Goal: Transaction & Acquisition: Purchase product/service

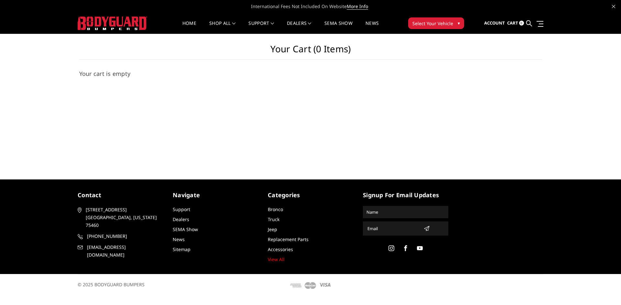
click at [106, 19] on img at bounding box center [113, 23] width 70 height 14
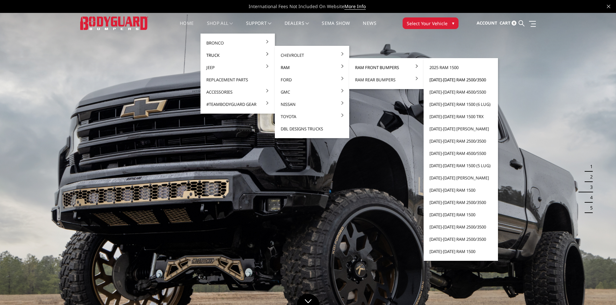
click at [442, 80] on link "[DATE]-[DATE] Ram 2500/3500" at bounding box center [460, 80] width 69 height 12
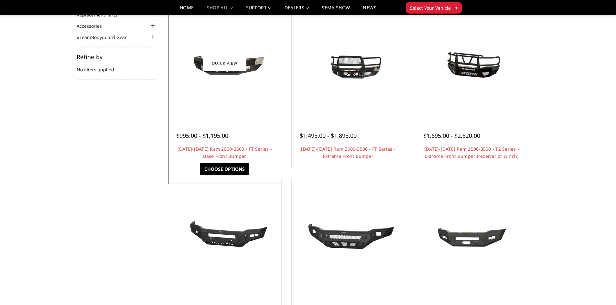
scroll to position [97, 0]
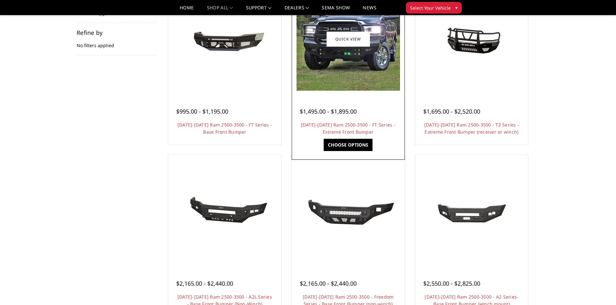
click at [343, 142] on link "Choose Options" at bounding box center [348, 145] width 49 height 12
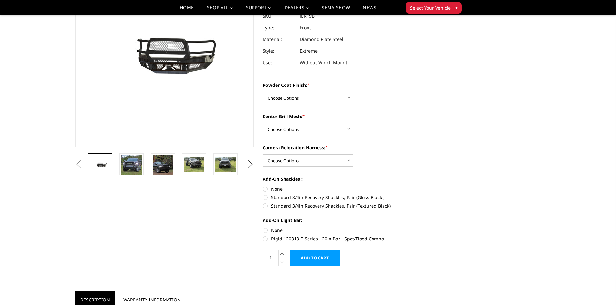
scroll to position [97, 0]
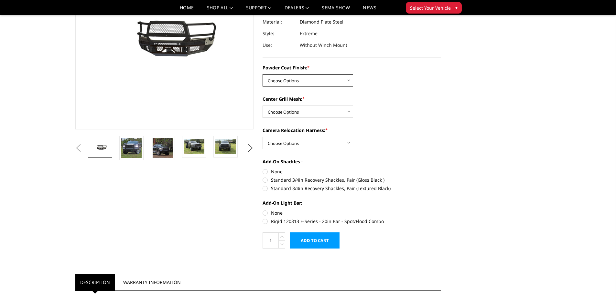
click at [291, 82] on select "Choose Options Bare Metal Gloss Black Powder Coat Textured Black Powder Coat" at bounding box center [307, 80] width 91 height 12
select select "3216"
click at [262, 74] on select "Choose Options Bare Metal Gloss Black Powder Coat Textured Black Powder Coat" at bounding box center [307, 80] width 91 height 12
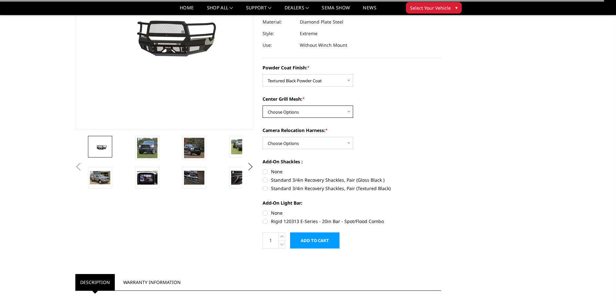
click at [287, 113] on select "Choose Options WITH Expanded Metal in Center Grill WITHOUT Expanded Metal in Ce…" at bounding box center [307, 112] width 91 height 12
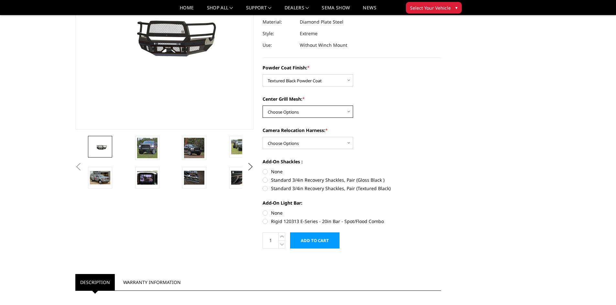
select select "3217"
click at [262, 106] on select "Choose Options WITH Expanded Metal in Center Grill WITHOUT Expanded Metal in Ce…" at bounding box center [307, 112] width 91 height 12
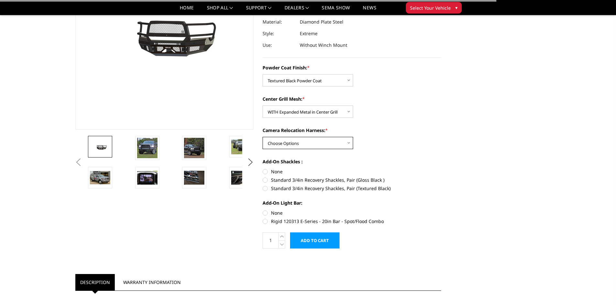
click at [288, 143] on select "Choose Options WITH Camera Relocation Harness WITHOUT Camera Relocation Harness" at bounding box center [307, 143] width 91 height 12
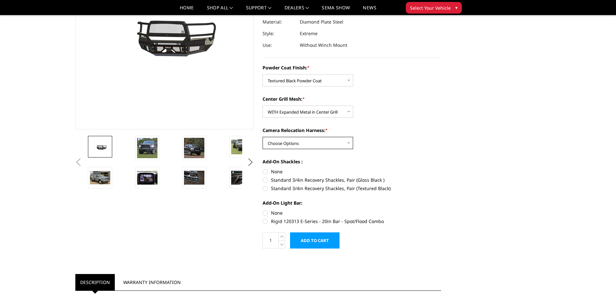
select select "3219"
click at [262, 137] on select "Choose Options WITH Camera Relocation Harness WITHOUT Camera Relocation Harness" at bounding box center [307, 143] width 91 height 12
click at [266, 172] on label "None" at bounding box center [351, 171] width 178 height 7
click at [263, 169] on input "None" at bounding box center [262, 168] width 0 height 0
radio input "true"
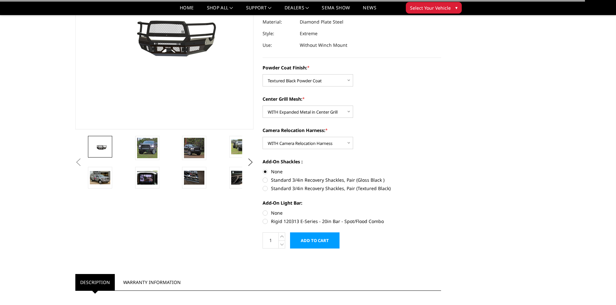
click at [265, 213] on label "None" at bounding box center [351, 213] width 178 height 7
click at [263, 210] on input "None" at bounding box center [262, 210] width 0 height 0
radio input "true"
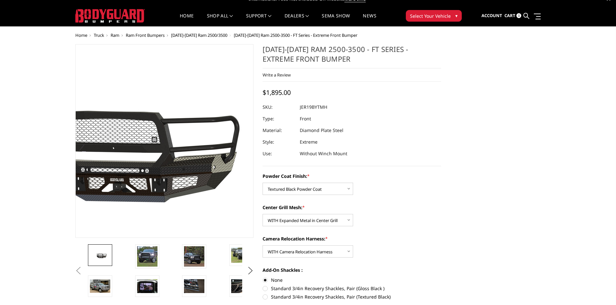
scroll to position [0, 0]
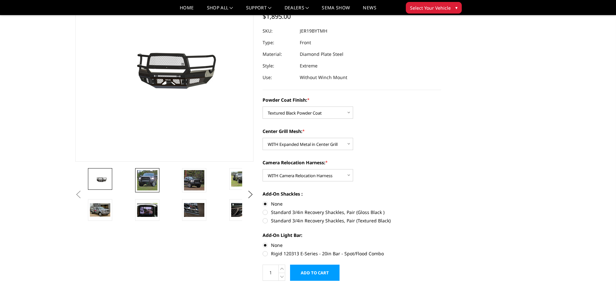
click at [150, 179] on img at bounding box center [147, 180] width 20 height 20
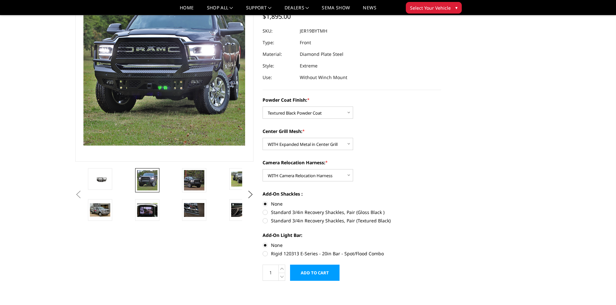
scroll to position [22, 0]
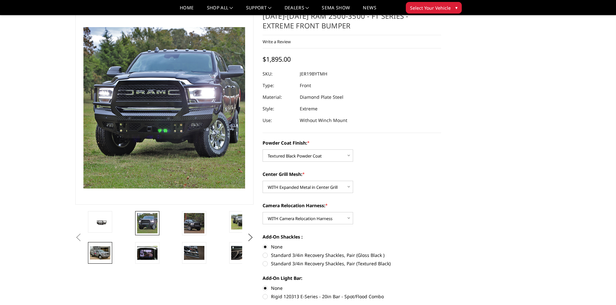
click at [102, 254] on img at bounding box center [100, 253] width 20 height 13
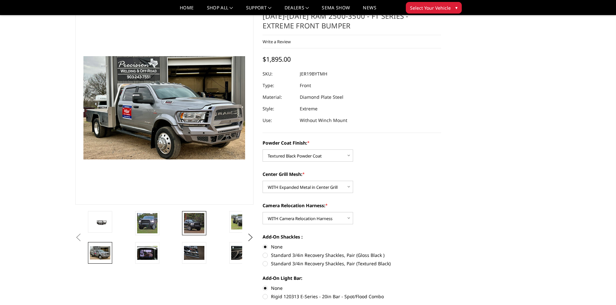
click at [198, 225] on img at bounding box center [194, 223] width 20 height 20
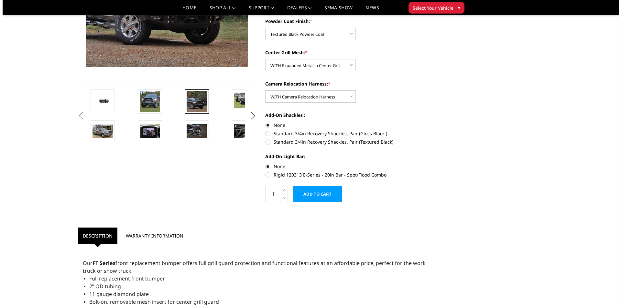
scroll to position [162, 0]
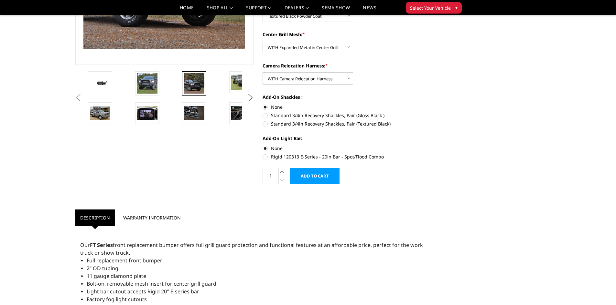
click at [302, 176] on input "Add to Cart" at bounding box center [314, 176] width 49 height 16
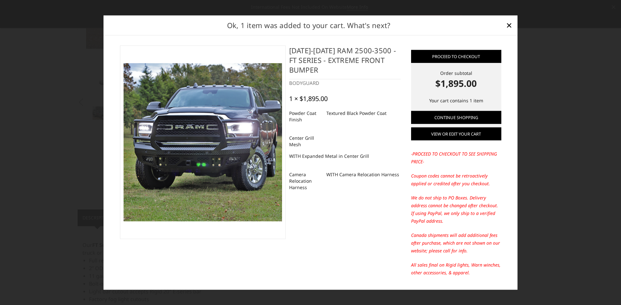
click at [456, 133] on link "View or edit your cart" at bounding box center [456, 134] width 90 height 13
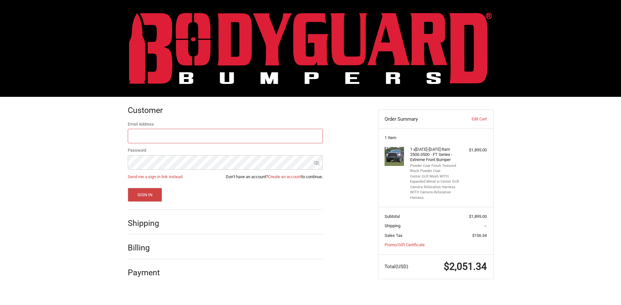
type input "[EMAIL_ADDRESS][DOMAIN_NAME]"
click at [155, 224] on h2 "Shipping" at bounding box center [147, 224] width 38 height 10
click at [148, 196] on button "Sign In" at bounding box center [145, 195] width 35 height 14
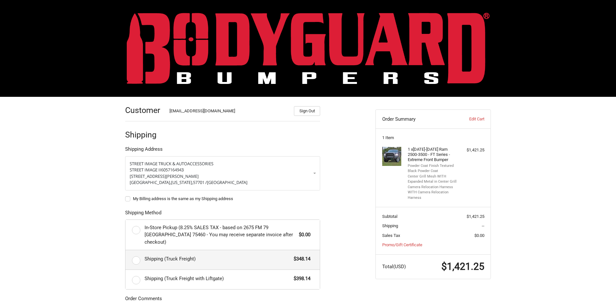
click at [138, 253] on label "Shipping (Truck Freight) $348.14" at bounding box center [222, 260] width 194 height 19
click at [126, 251] on input "Shipping (Truck Freight) $348.14" at bounding box center [125, 251] width 0 height 0
radio input "true"
click at [65, 191] on div "Customer streetimage.linex@yahoo.com Sign Out Shipping Shipping Address STREET …" at bounding box center [308, 251] width 616 height 309
click at [51, 151] on div "Customer streetimage.linex@yahoo.com Sign Out Shipping Shipping Address STREET …" at bounding box center [308, 251] width 616 height 309
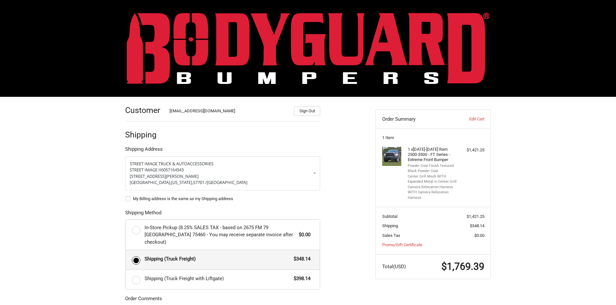
click at [85, 228] on div "Customer streetimage.linex@yahoo.com Sign Out Shipping Shipping Address STREET …" at bounding box center [308, 251] width 616 height 309
